Goal: Find specific page/section: Find specific page/section

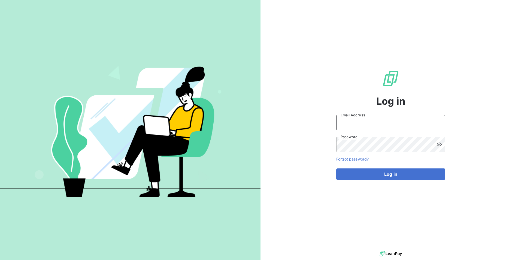
type input "[PERSON_NAME][EMAIL_ADDRESS][DOMAIN_NAME]"
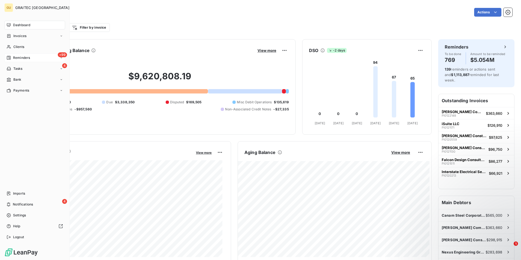
click at [17, 57] on span "Reminders" at bounding box center [21, 57] width 17 height 5
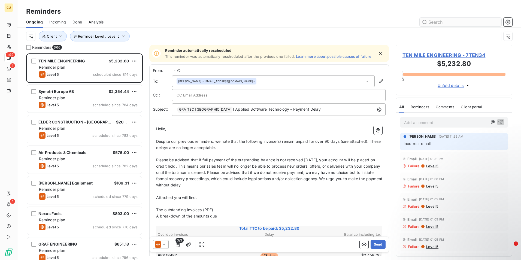
scroll to position [202, 112]
click at [438, 22] on input "text" at bounding box center [460, 22] width 82 height 9
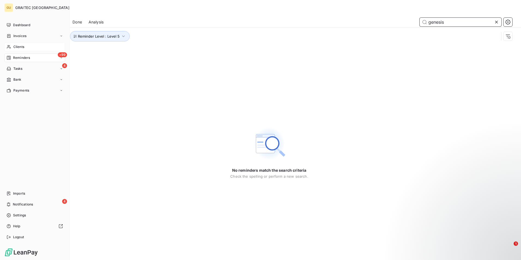
type input "genesis"
click at [13, 48] on span "Clients" at bounding box center [18, 46] width 11 height 5
click at [22, 47] on span "Clients" at bounding box center [18, 46] width 11 height 5
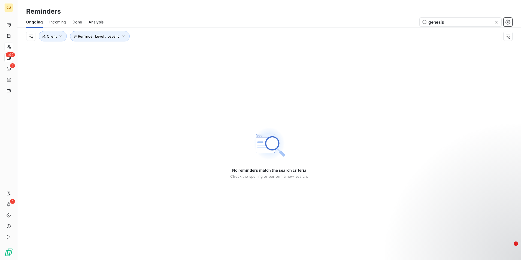
drag, startPoint x: 451, startPoint y: 19, endPoint x: 386, endPoint y: 31, distance: 66.5
click at [386, 31] on div "Ongoing Incoming Done Analysis genesis Reminder Level : Level 5 Client" at bounding box center [268, 30] width 503 height 28
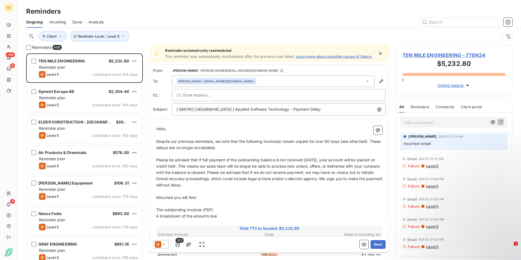
scroll to position [202, 112]
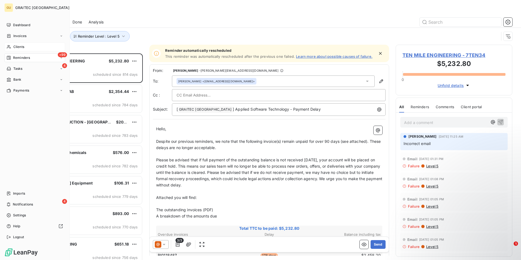
click at [22, 45] on span "Clients" at bounding box center [18, 46] width 11 height 5
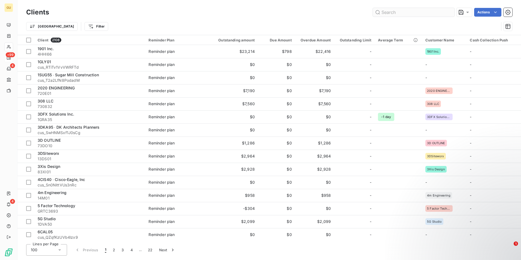
click at [393, 11] on input "text" at bounding box center [414, 12] width 82 height 9
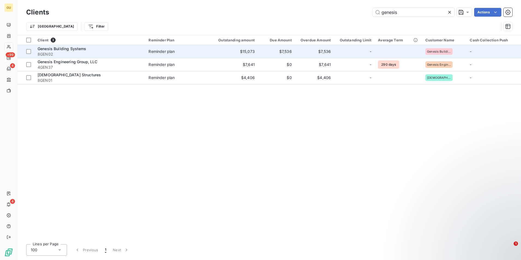
type input "genesis"
click at [47, 49] on span "Genesis Building Systems" at bounding box center [62, 48] width 49 height 5
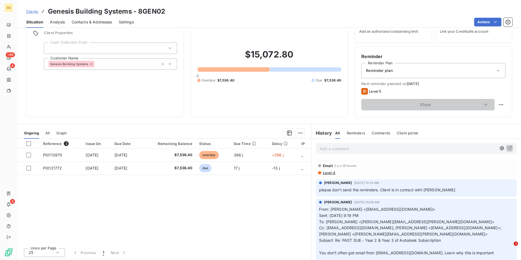
click at [352, 151] on p "Add a comment ﻿" at bounding box center [407, 148] width 177 height 7
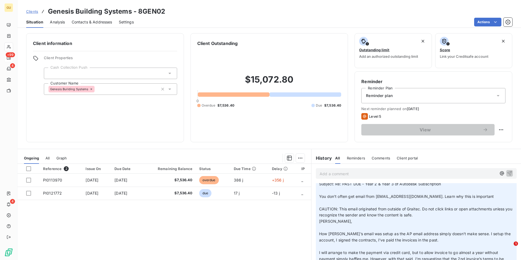
click at [444, 177] on div "Add a comment ﻿" at bounding box center [416, 173] width 201 height 11
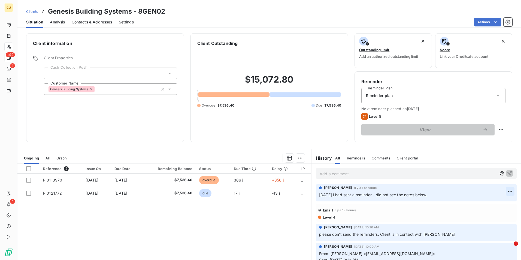
click at [500, 192] on html "GU +99 4 4 Clients Genesis Building Systems - 8GEN02 Situation Analysis Contact…" at bounding box center [260, 130] width 521 height 260
click at [481, 203] on div "Edit" at bounding box center [488, 203] width 30 height 9
click at [437, 196] on p "[DATE] I had sent a reminder - did not see the notes below." at bounding box center [412, 195] width 187 height 6
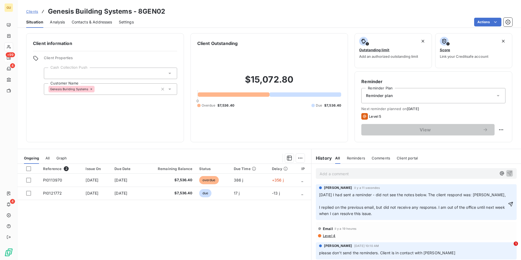
drag, startPoint x: 382, startPoint y: 214, endPoint x: 315, endPoint y: 209, distance: 67.7
click at [316, 209] on div "[PERSON_NAME] il y a 11 secondes [DATE] I had sent a reminder - did not see the…" at bounding box center [416, 202] width 201 height 36
drag, startPoint x: 339, startPoint y: 210, endPoint x: 482, endPoint y: 158, distance: 152.1
click at [482, 158] on div "History All Reminders Comments Client portal All Reminders Comments Client port…" at bounding box center [415, 157] width 209 height 11
click at [479, 196] on span "[DATE] I had sent a reminder - did not see the notes below. The client respond …" at bounding box center [412, 194] width 187 height 5
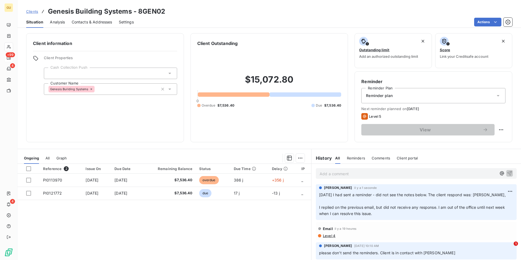
click at [479, 196] on span "[DATE] I had sent a reminder - did not see the notes below. The client respond …" at bounding box center [412, 194] width 187 height 5
click at [479, 195] on span "[DATE] I had sent a reminder - did not see the notes below. The client respond …" at bounding box center [412, 194] width 187 height 5
click at [501, 191] on html "GU +99 4 4 Clients Genesis Building Systems - 8GEN02 Situation Analysis Contact…" at bounding box center [260, 130] width 521 height 260
click at [478, 205] on div "Edit" at bounding box center [488, 203] width 30 height 9
click at [480, 194] on span "[DATE] I had sent a reminder - did not see the notes below. The client respond …" at bounding box center [412, 194] width 187 height 5
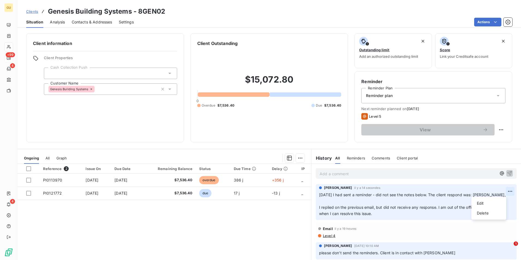
click at [502, 190] on html "GU +99 4 4 Clients Genesis Building Systems - 8GEN02 Situation Analysis Contact…" at bounding box center [260, 130] width 521 height 260
click at [484, 203] on div "Edit" at bounding box center [488, 203] width 30 height 9
click at [479, 195] on span "[DATE] I had sent a reminder - did not see the notes below. The client respond …" at bounding box center [412, 194] width 187 height 5
click at [479, 194] on span "[DATE] I had sent a reminder - did not see the notes below. The client respond …" at bounding box center [412, 194] width 187 height 5
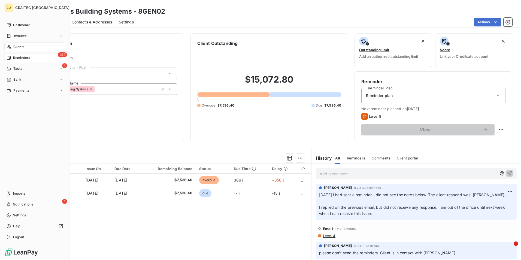
click at [23, 47] on span "Clients" at bounding box center [18, 46] width 11 height 5
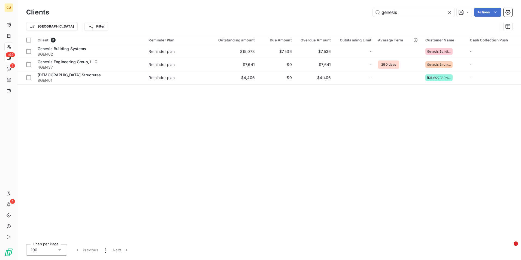
drag, startPoint x: 401, startPoint y: 10, endPoint x: 353, endPoint y: 21, distance: 49.2
click at [353, 21] on div "Clients genesis Actions Trier Filter" at bounding box center [269, 21] width 486 height 28
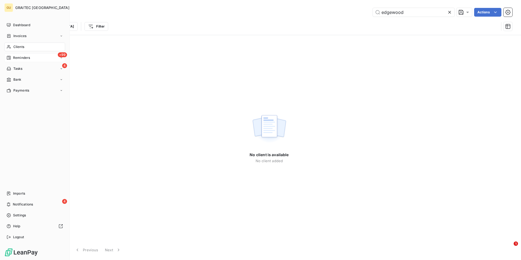
type input "edgewood"
click at [19, 47] on span "Clients" at bounding box center [18, 46] width 11 height 5
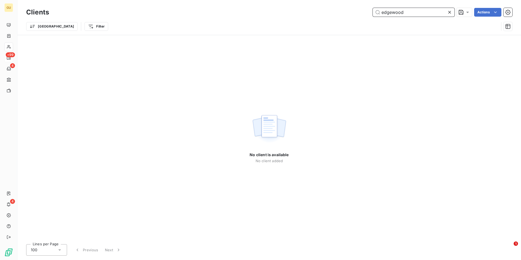
drag, startPoint x: 409, startPoint y: 10, endPoint x: 331, endPoint y: 17, distance: 78.2
click at [331, 17] on div "Clients edgewood Actions" at bounding box center [269, 12] width 486 height 11
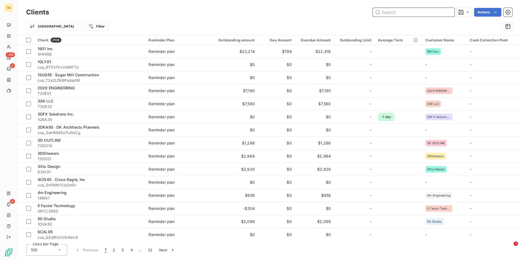
click at [389, 12] on input "text" at bounding box center [414, 12] width 82 height 9
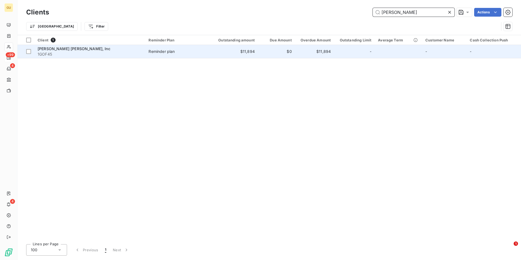
type input "[PERSON_NAME]"
click at [70, 48] on span "[PERSON_NAME] [PERSON_NAME], Inc" at bounding box center [74, 48] width 73 height 5
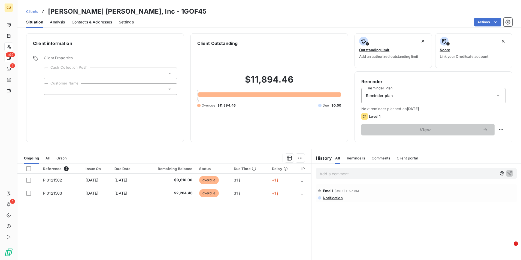
click at [363, 175] on p "Add a comment ﻿" at bounding box center [407, 173] width 177 height 7
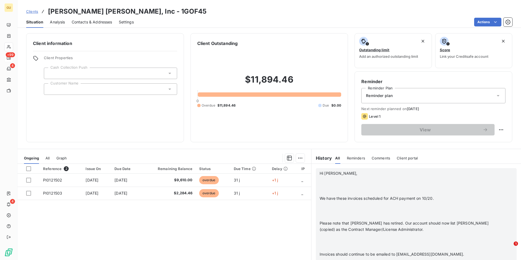
click at [493, 208] on div "Hi [PERSON_NAME], ﻿ ﻿ We have these invoices scheduled for ACH payment on 10/20…" at bounding box center [415, 263] width 193 height 187
click at [435, 188] on p at bounding box center [408, 186] width 179 height 6
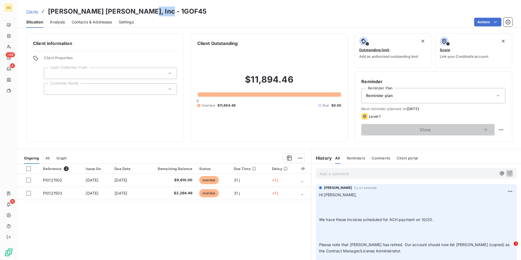
drag, startPoint x: 157, startPoint y: 12, endPoint x: 130, endPoint y: 11, distance: 27.0
click at [130, 11] on div "Clients [PERSON_NAME] [PERSON_NAME], Inc - 1GOF45" at bounding box center [268, 12] width 503 height 10
copy h3 "1GOF45"
